Goal: Task Accomplishment & Management: Use online tool/utility

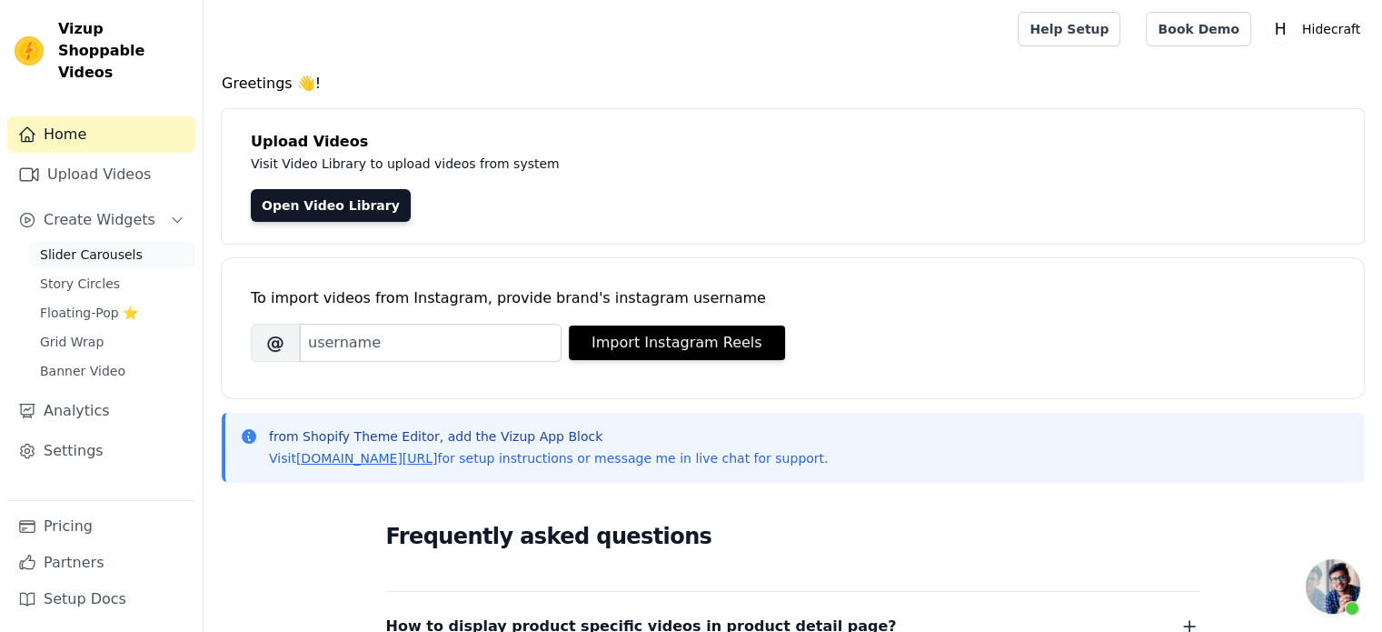
click at [93, 245] on span "Slider Carousels" at bounding box center [91, 254] width 103 height 18
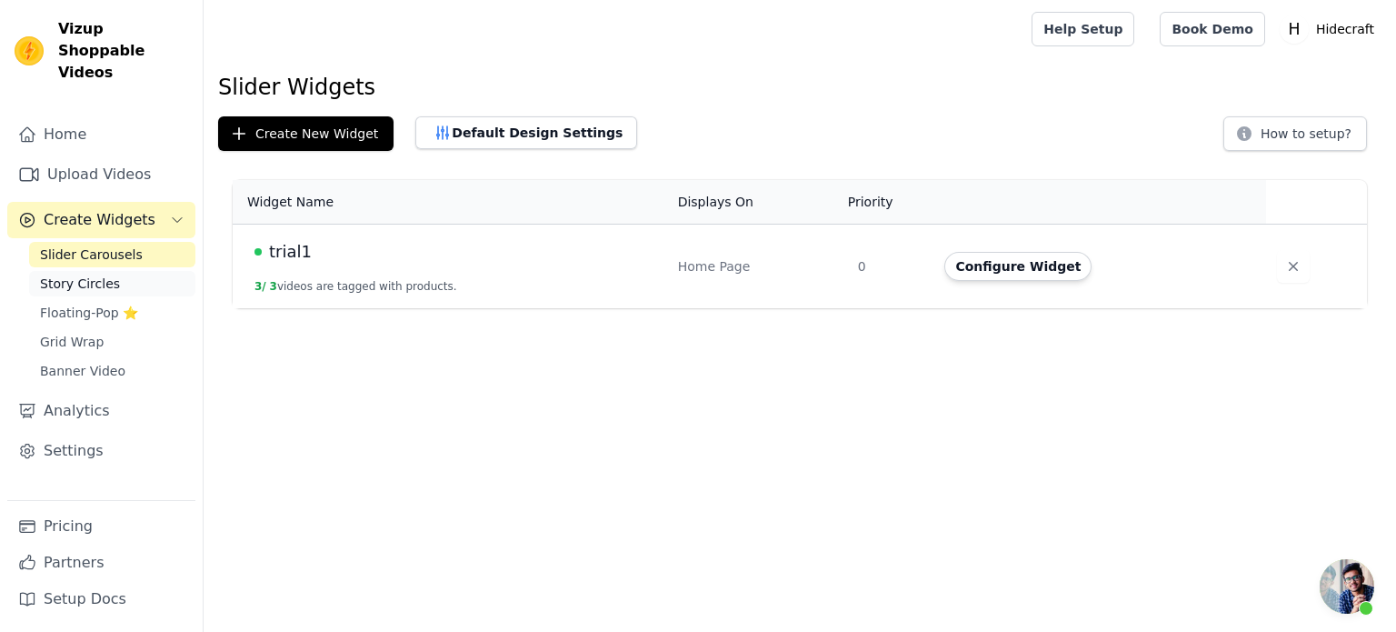
scroll to position [328, 0]
click at [90, 274] on span "Story Circles" at bounding box center [80, 283] width 80 height 18
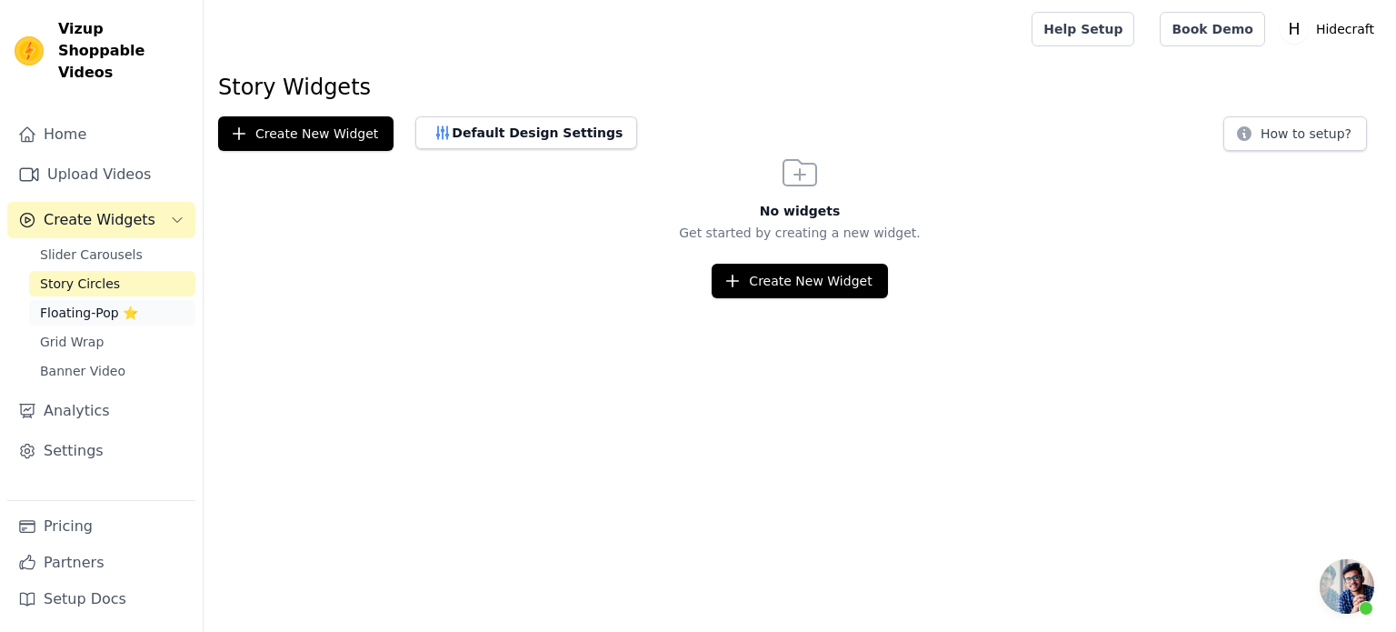
click at [94, 304] on span "Floating-Pop ⭐" at bounding box center [89, 313] width 98 height 18
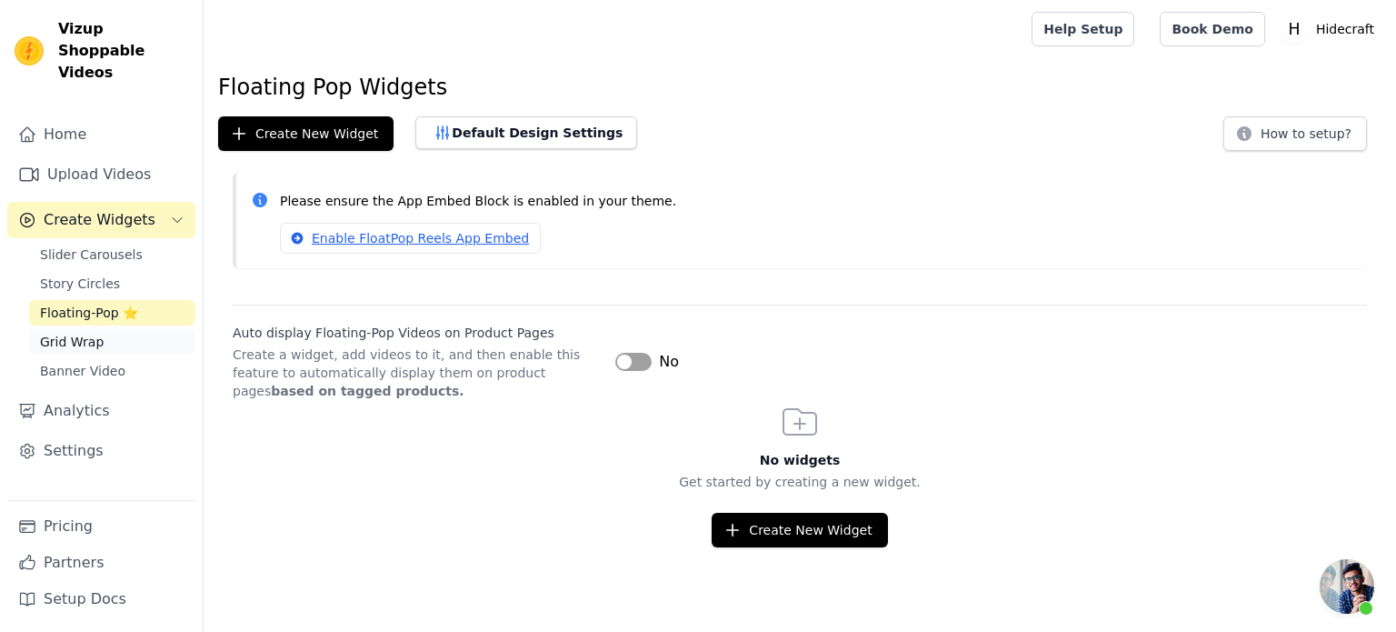
click at [89, 333] on span "Grid Wrap" at bounding box center [72, 342] width 64 height 18
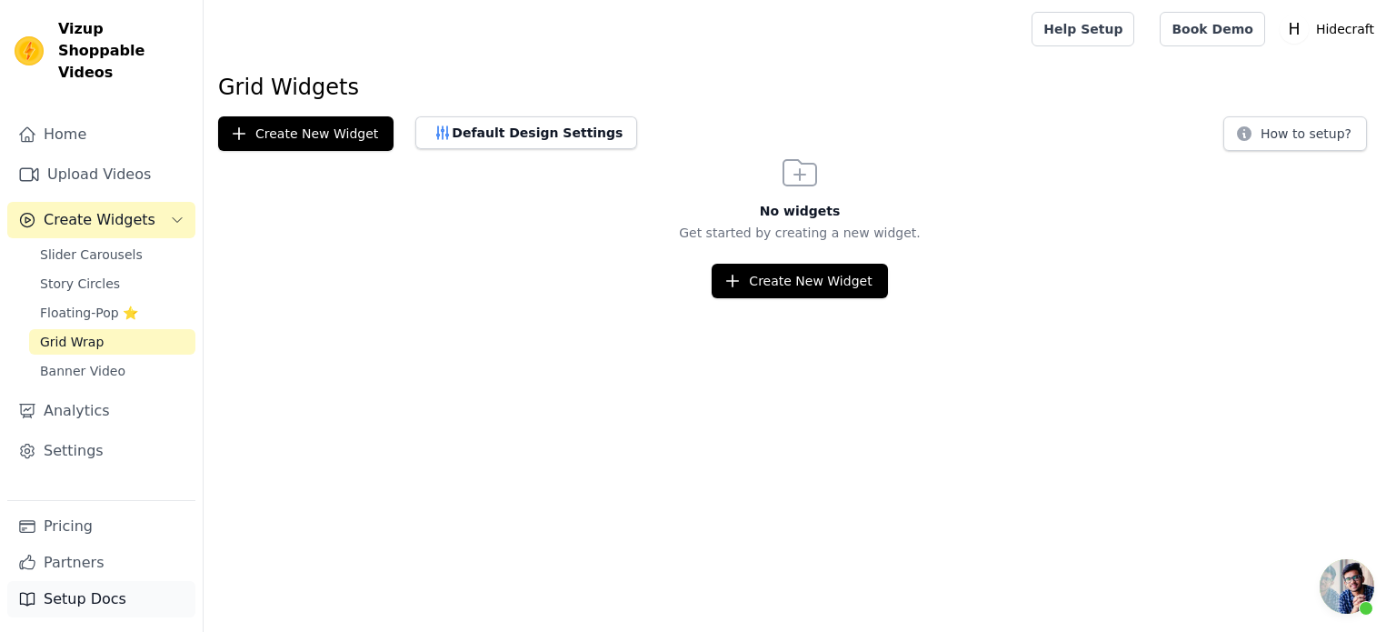
click at [93, 601] on link "Setup Docs" at bounding box center [101, 599] width 188 height 36
click at [85, 245] on span "Slider Carousels" at bounding box center [91, 254] width 103 height 18
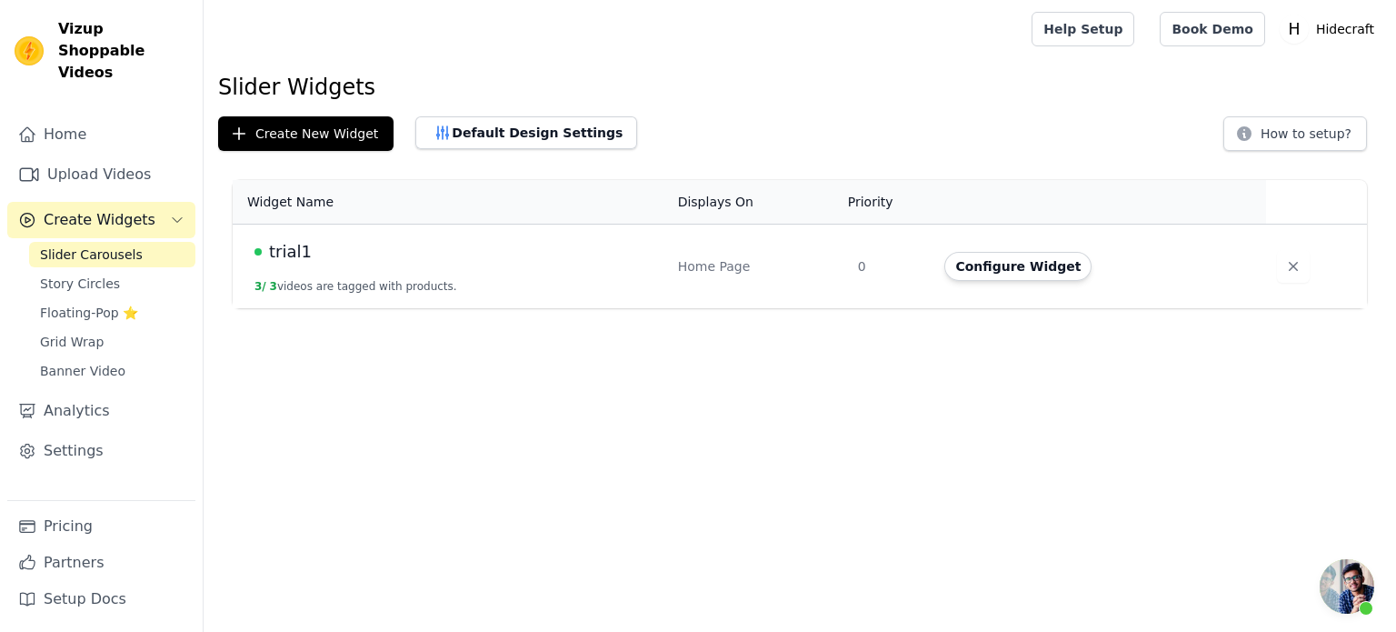
click at [725, 259] on div "Home Page" at bounding box center [757, 266] width 158 height 18
click at [446, 266] on td "trial1 3 / 3 videos are tagged with products." at bounding box center [450, 266] width 434 height 85
click at [504, 256] on div "trial1" at bounding box center [455, 251] width 402 height 25
click at [290, 246] on span "trial1" at bounding box center [290, 251] width 43 height 25
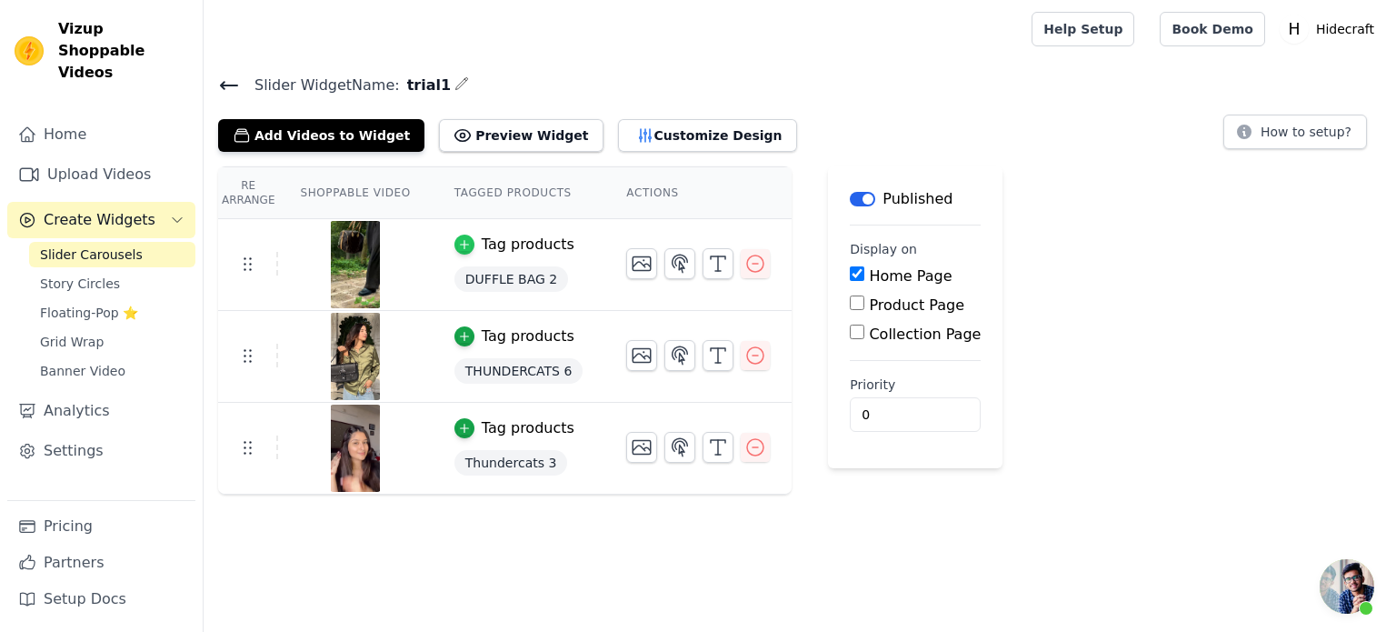
click at [458, 244] on icon "button" at bounding box center [464, 244] width 13 height 13
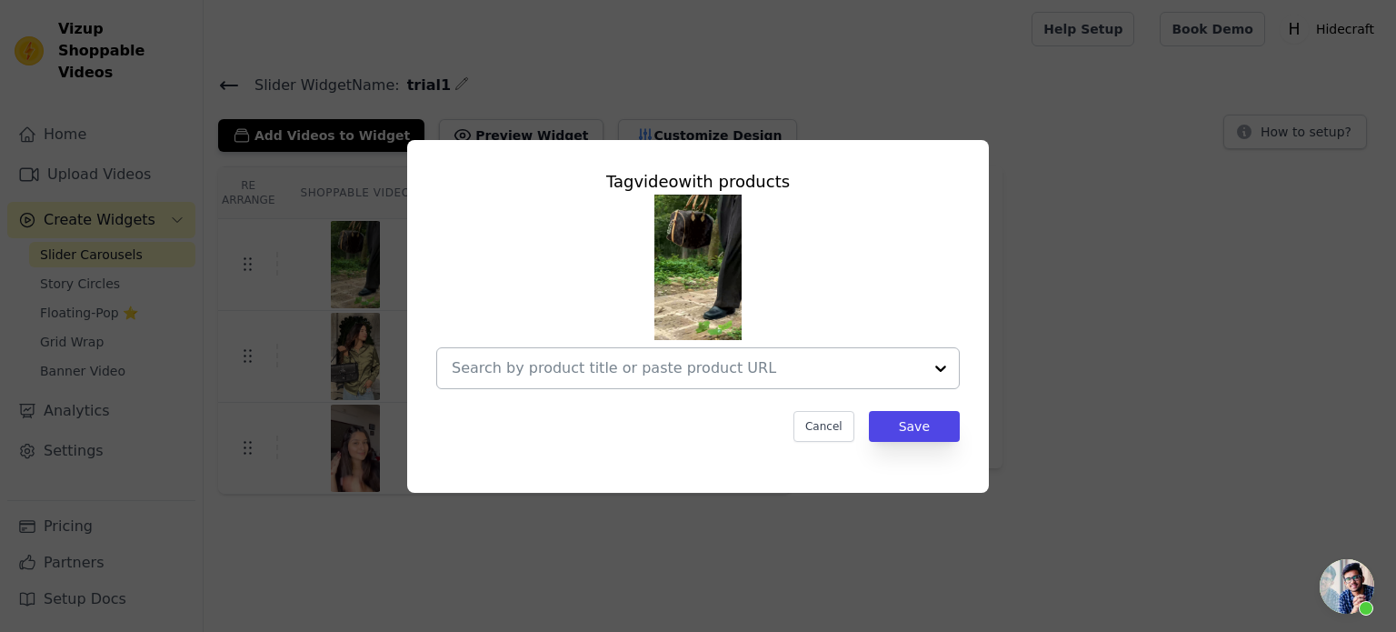
click at [937, 368] on div at bounding box center [940, 368] width 36 height 40
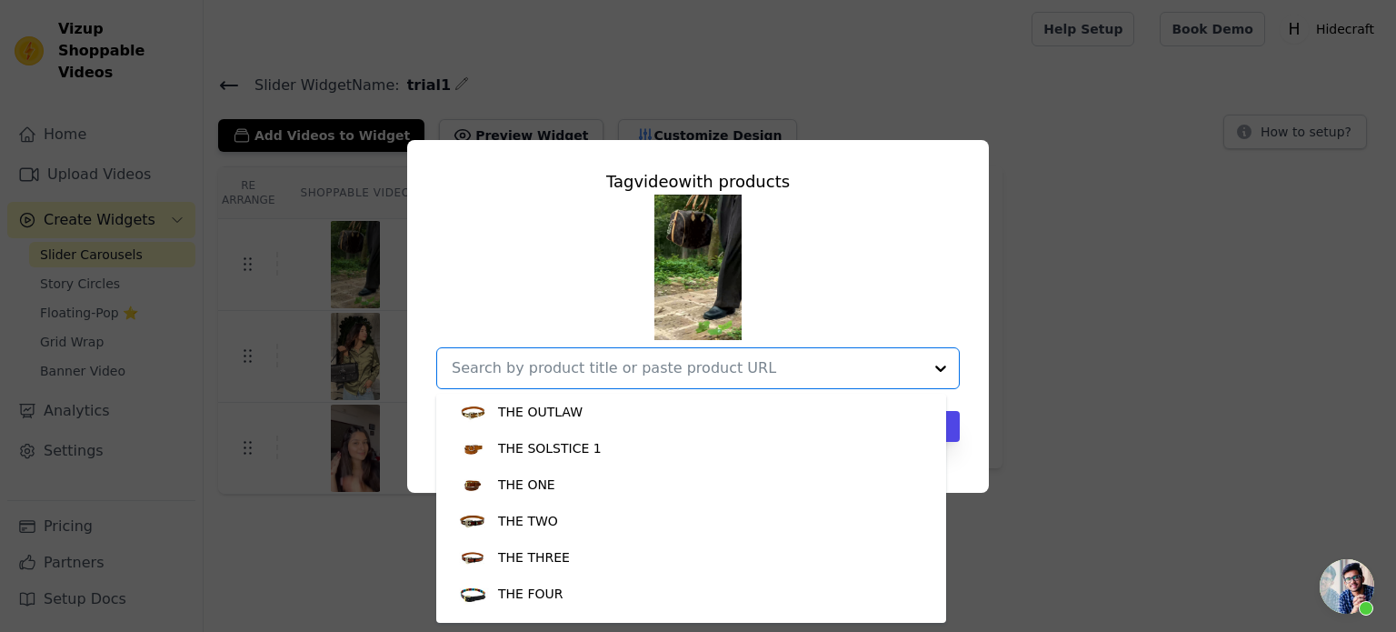
scroll to position [2072, 0]
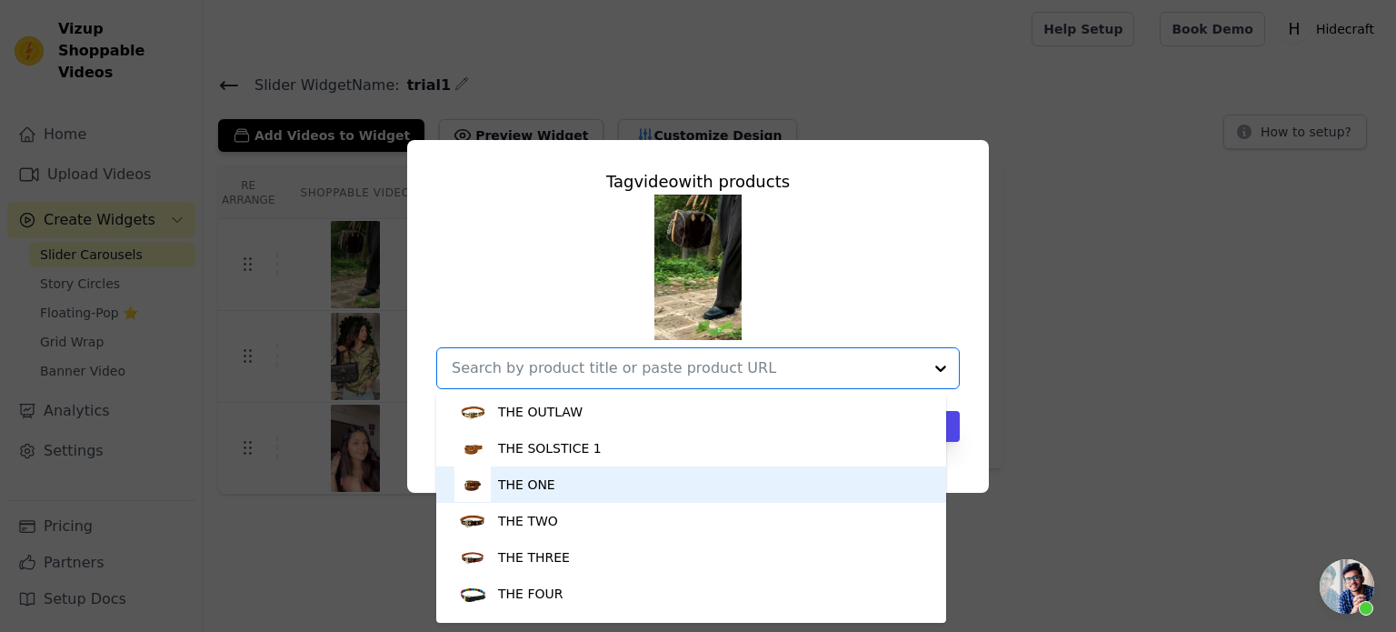
drag, startPoint x: 544, startPoint y: 490, endPoint x: 524, endPoint y: 484, distance: 20.7
click at [524, 484] on div "THE ONE" at bounding box center [526, 484] width 57 height 18
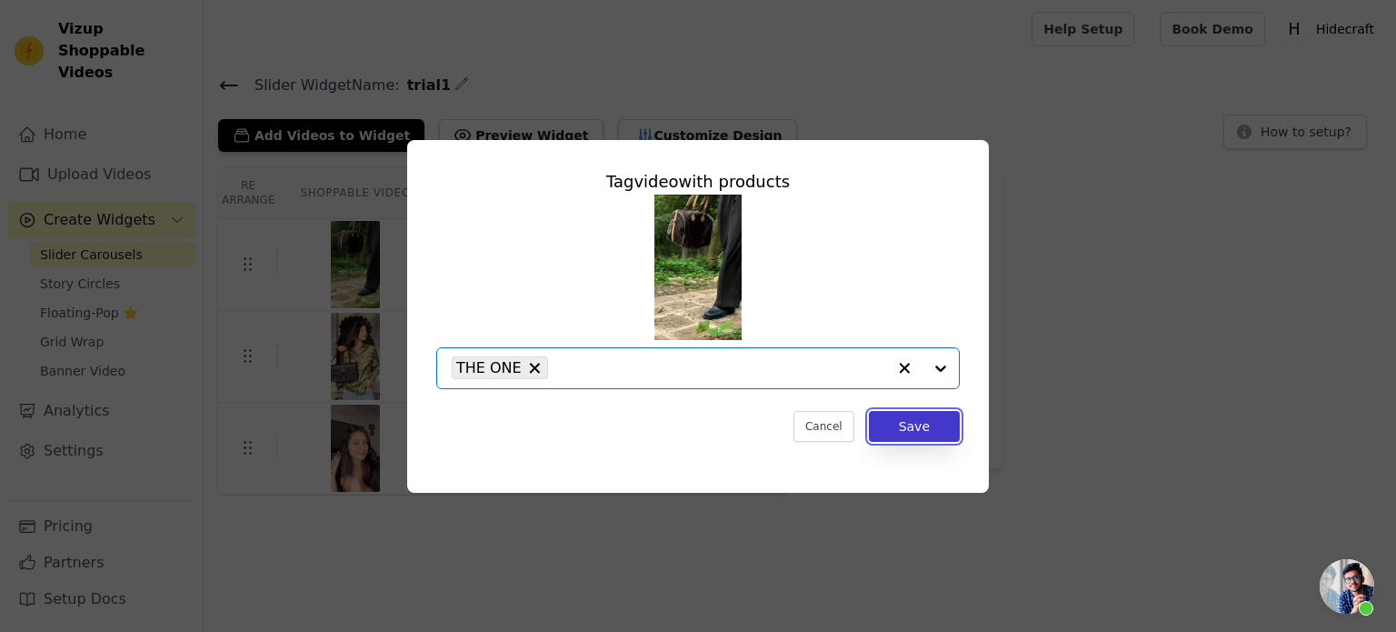
click at [915, 424] on button "Save" at bounding box center [914, 426] width 91 height 31
